Goal: Book appointment/travel/reservation

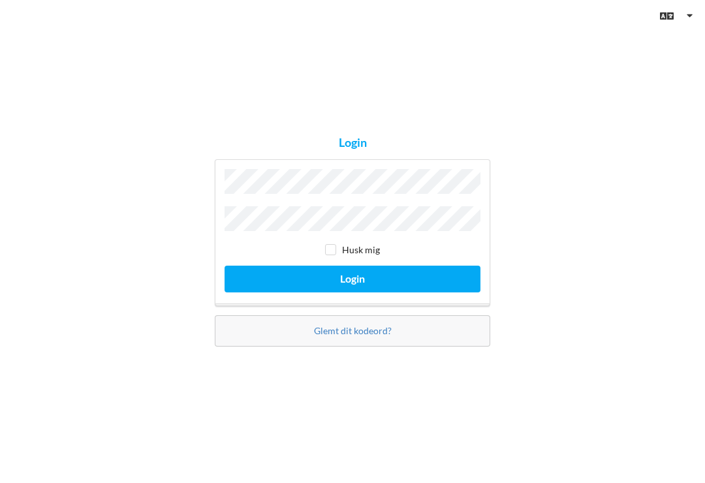
click at [352, 285] on button "Login" at bounding box center [353, 279] width 256 height 27
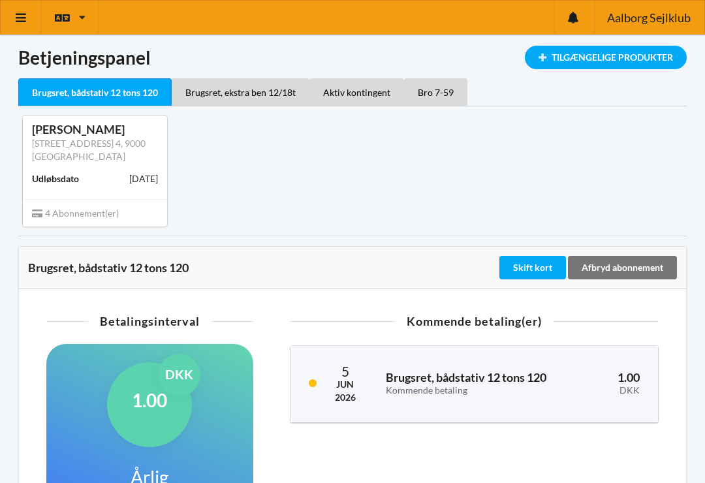
click at [623, 57] on div "Tilgængelige Produkter" at bounding box center [606, 57] width 162 height 23
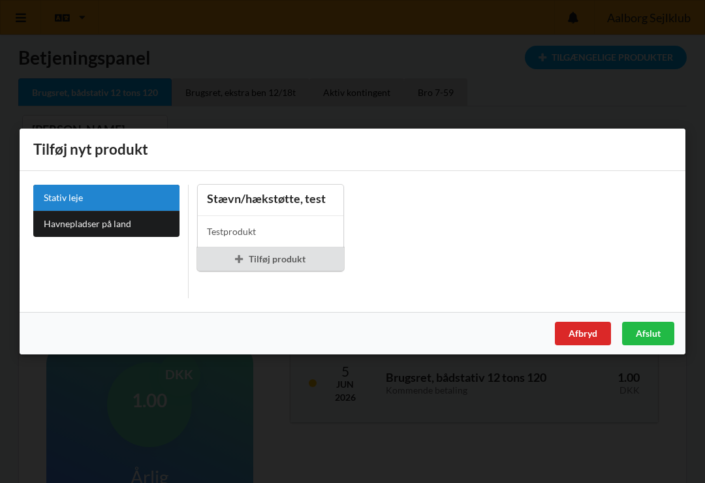
click at [585, 335] on div "Afbryd" at bounding box center [583, 333] width 56 height 23
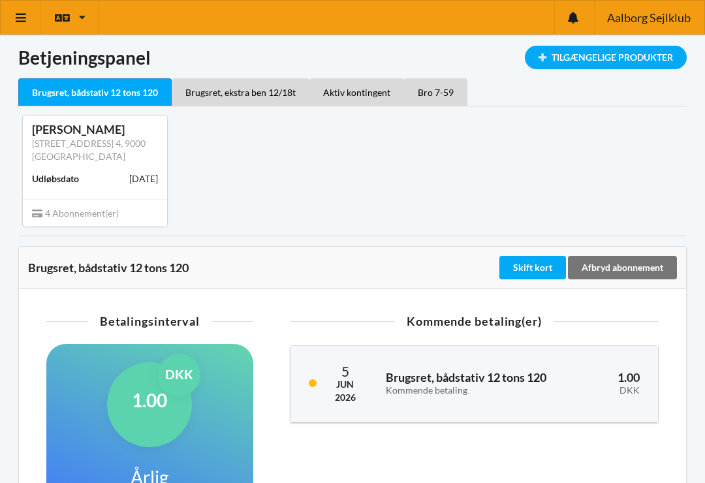
click at [81, 14] on icon at bounding box center [82, 17] width 7 height 10
click at [16, 26] on link at bounding box center [21, 17] width 40 height 33
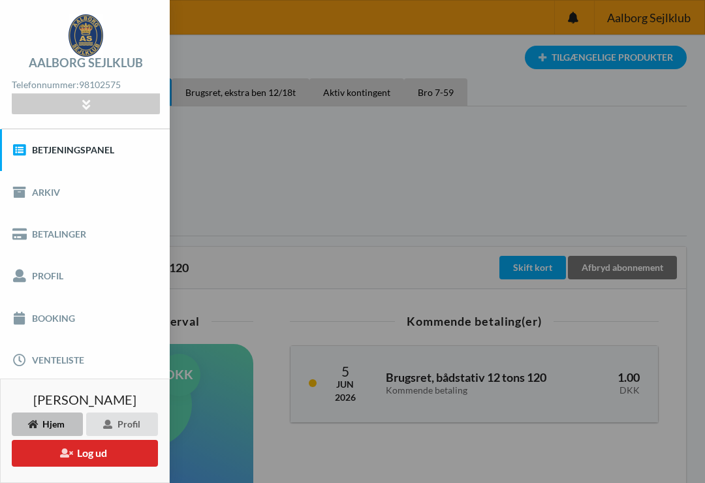
click at [50, 320] on link "Booking" at bounding box center [85, 318] width 170 height 42
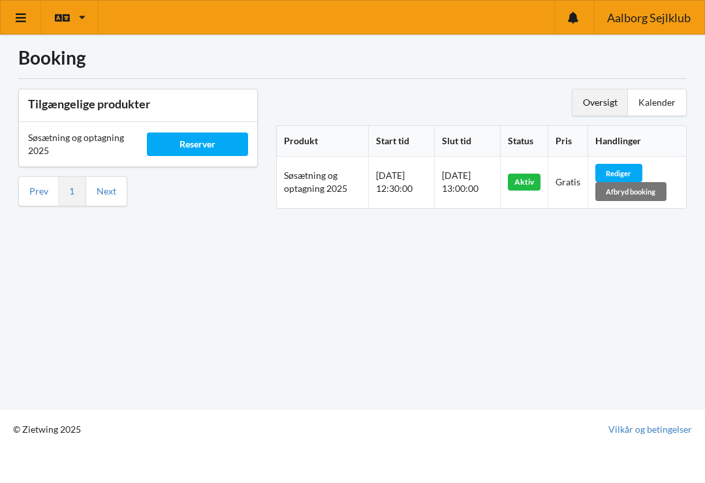
click at [642, 168] on div "Rediger" at bounding box center [618, 173] width 47 height 18
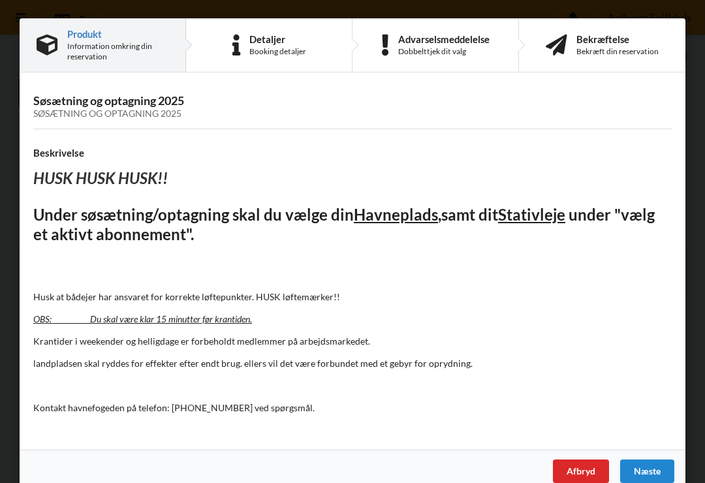
click at [571, 472] on div "Afbryd" at bounding box center [581, 470] width 56 height 23
click at [593, 473] on div "Afbryd" at bounding box center [581, 470] width 56 height 23
click at [592, 470] on div "Afbryd" at bounding box center [581, 470] width 56 height 23
click at [656, 463] on div "Næste" at bounding box center [647, 470] width 54 height 23
click at [652, 469] on div "Næste" at bounding box center [647, 470] width 54 height 23
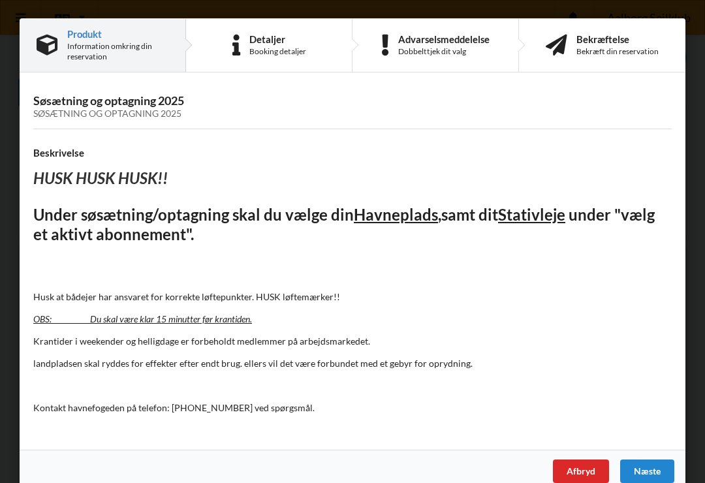
click at [271, 61] on div "Detaljer Booking detaljer" at bounding box center [269, 45] width 166 height 53
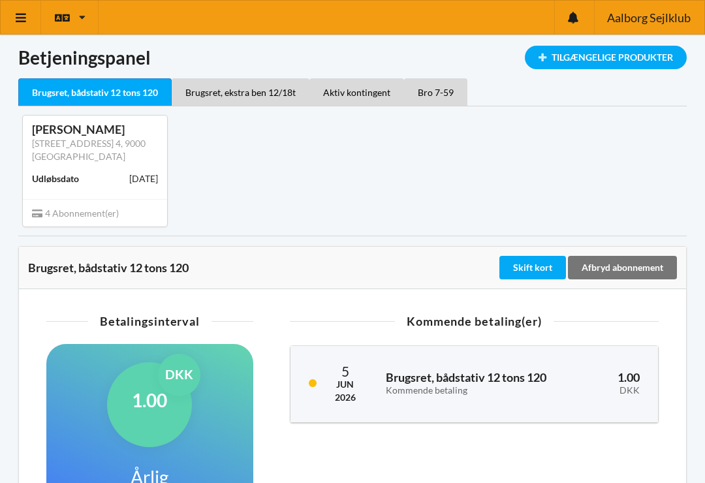
click at [10, 11] on link at bounding box center [21, 17] width 40 height 33
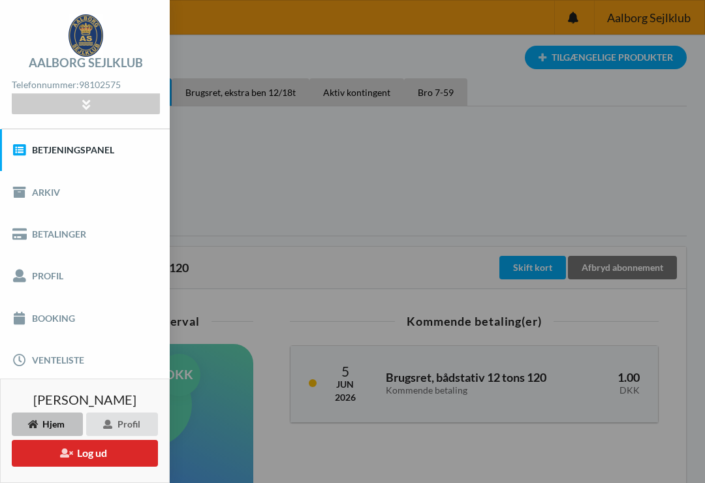
click at [42, 322] on link "Booking" at bounding box center [85, 318] width 170 height 42
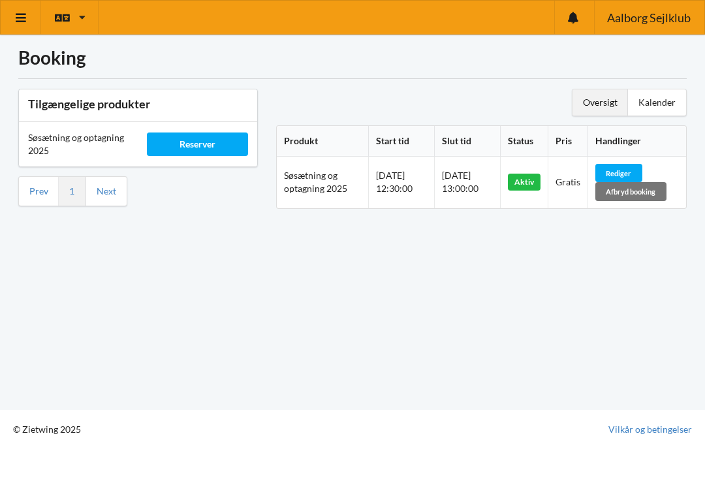
click at [657, 198] on div "Afbryd booking" at bounding box center [630, 191] width 71 height 18
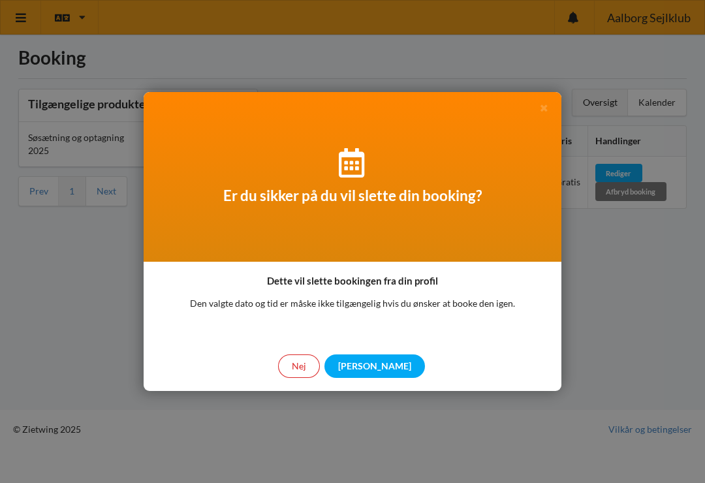
click at [320, 362] on div "Nej" at bounding box center [299, 365] width 42 height 23
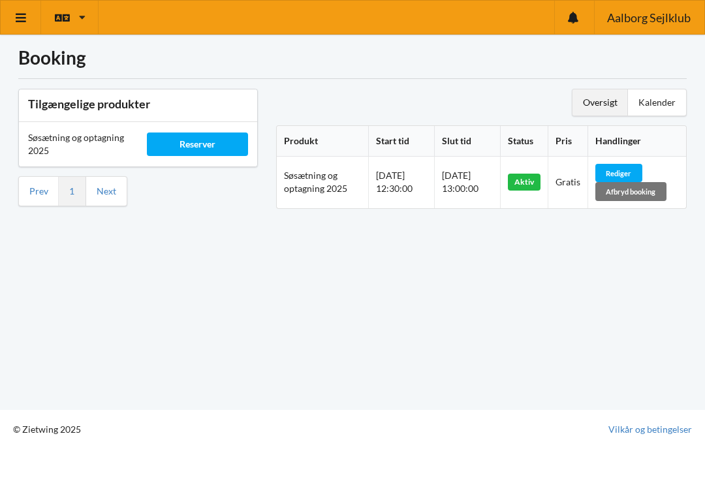
click at [642, 172] on div "Rediger" at bounding box center [618, 173] width 47 height 18
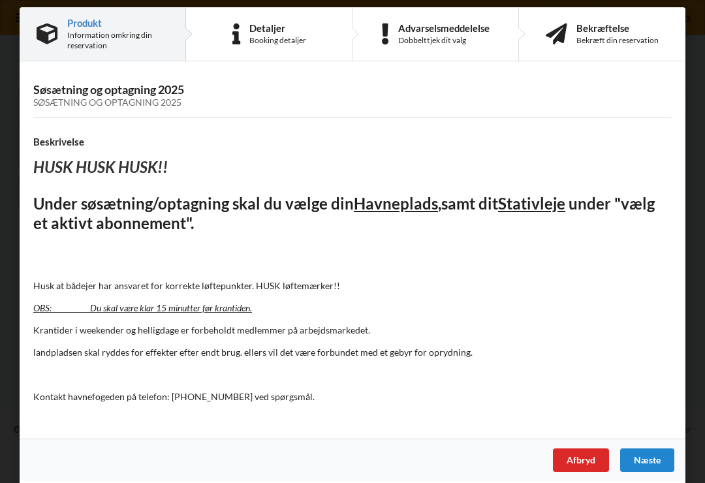
scroll to position [11, 0]
click at [585, 453] on div "Afbryd" at bounding box center [581, 459] width 56 height 23
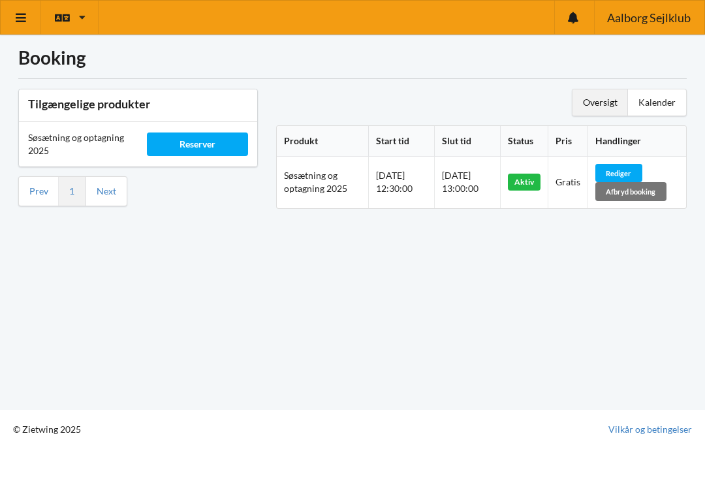
click at [412, 182] on span "[DATE] 12:30:00" at bounding box center [394, 182] width 37 height 24
click at [641, 170] on div "Rediger" at bounding box center [618, 173] width 47 height 18
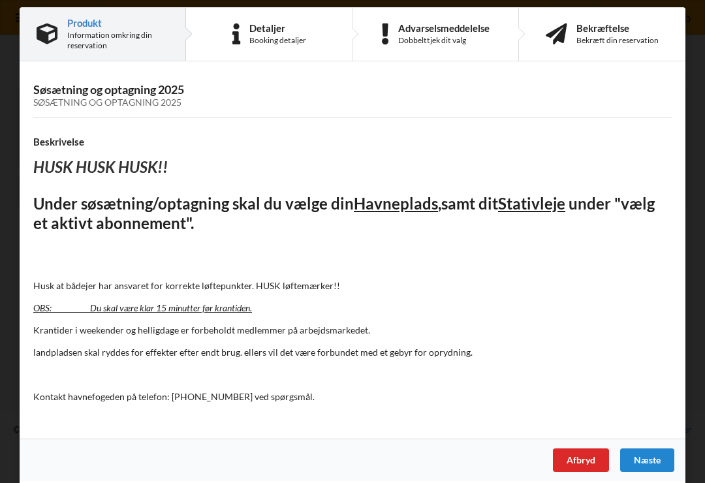
scroll to position [0, 0]
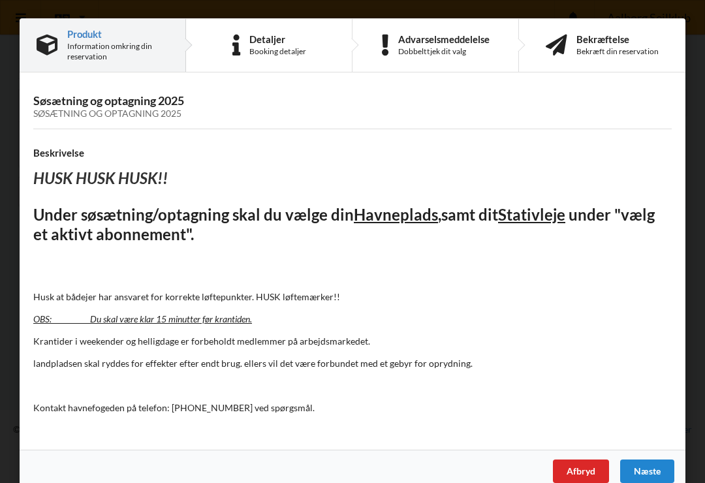
click at [268, 49] on div "Booking detaljer" at bounding box center [277, 51] width 57 height 10
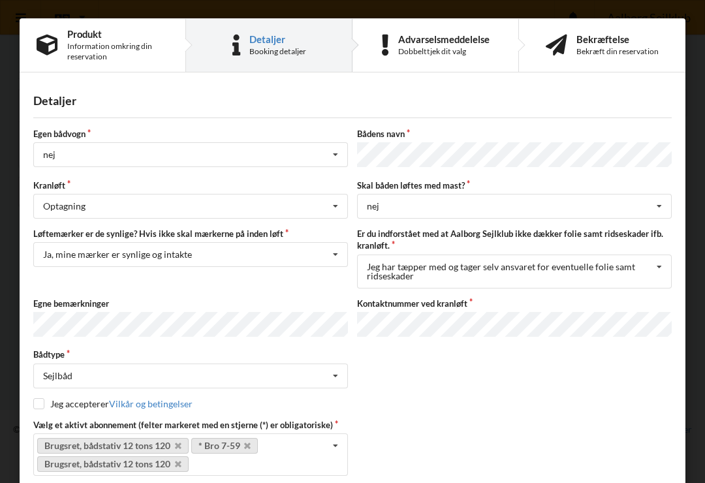
click at [431, 46] on div "Dobbelttjek dit valg" at bounding box center [443, 51] width 91 height 10
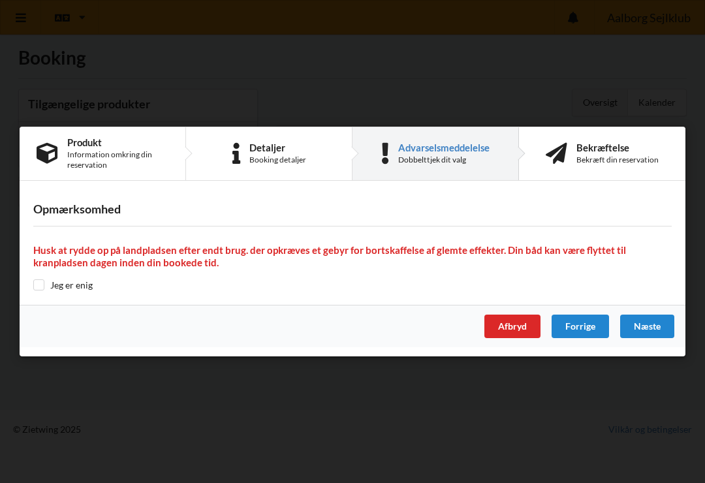
click at [262, 149] on div "Detaljer" at bounding box center [277, 147] width 57 height 10
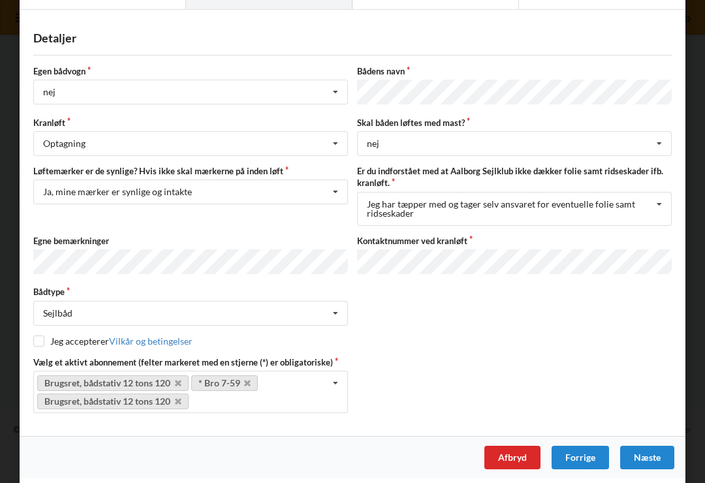
scroll to position [62, 0]
click at [656, 460] on div "Næste" at bounding box center [647, 457] width 54 height 23
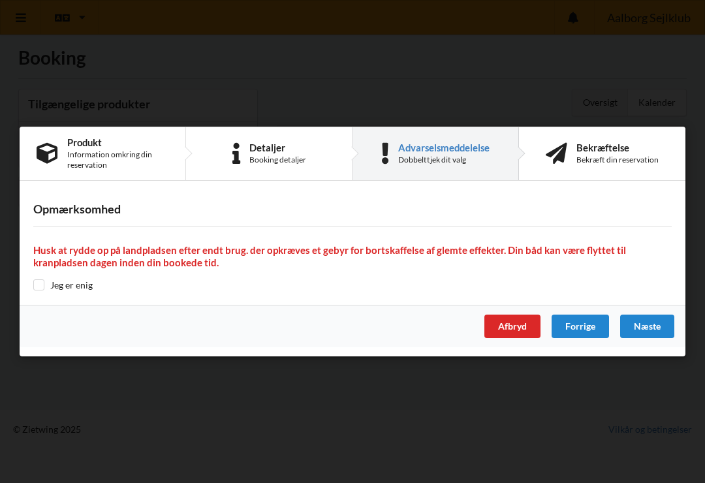
click at [647, 324] on div "Næste" at bounding box center [647, 326] width 54 height 23
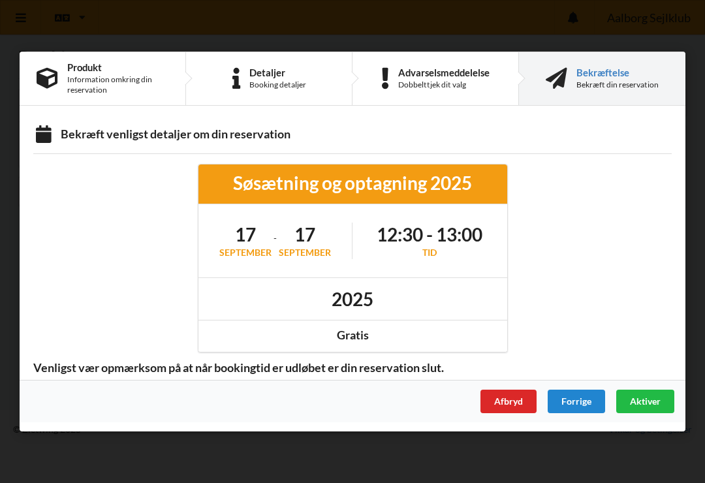
click at [473, 237] on h1 "12:30 - 13:00" at bounding box center [430, 234] width 106 height 23
click at [463, 249] on div "Tid" at bounding box center [430, 252] width 106 height 13
click at [519, 407] on div "Afbryd" at bounding box center [508, 401] width 56 height 23
